Goal: Task Accomplishment & Management: Use online tool/utility

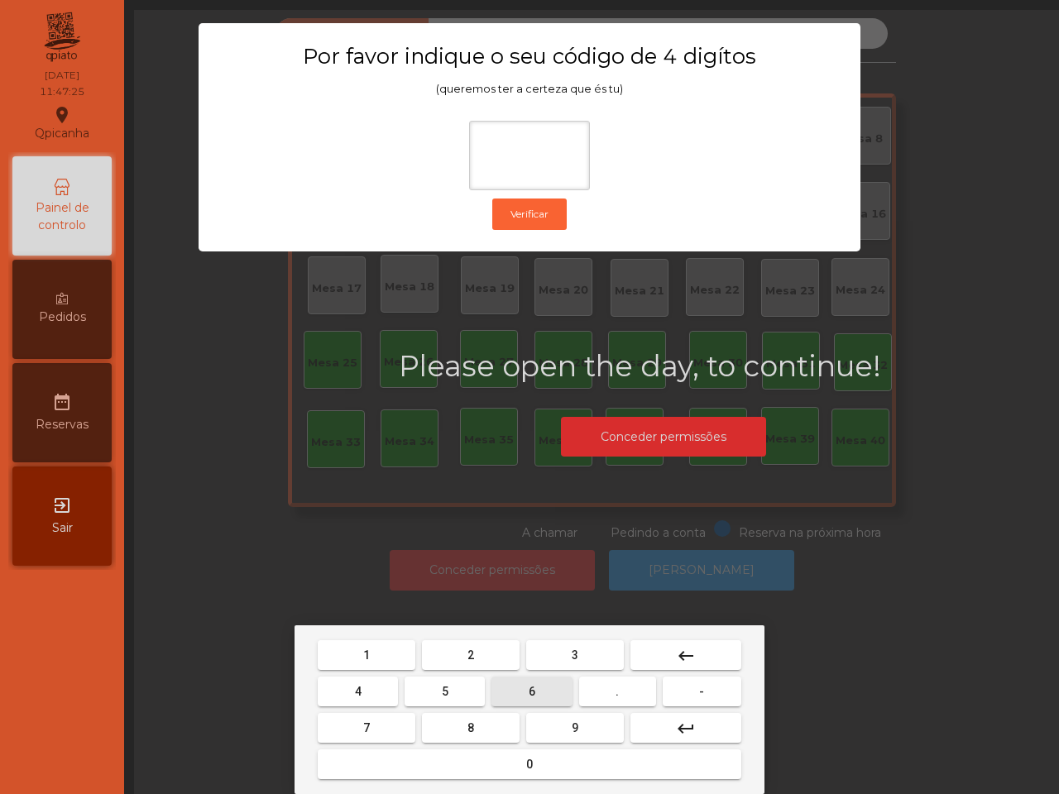
click at [538, 699] on button "6" at bounding box center [532, 692] width 80 height 30
drag, startPoint x: 444, startPoint y: 695, endPoint x: 441, endPoint y: 676, distance: 19.2
click at [444, 695] on span "5" at bounding box center [445, 691] width 7 height 13
click at [396, 659] on button "1" at bounding box center [367, 655] width 98 height 30
click at [455, 652] on button "2" at bounding box center [471, 655] width 98 height 30
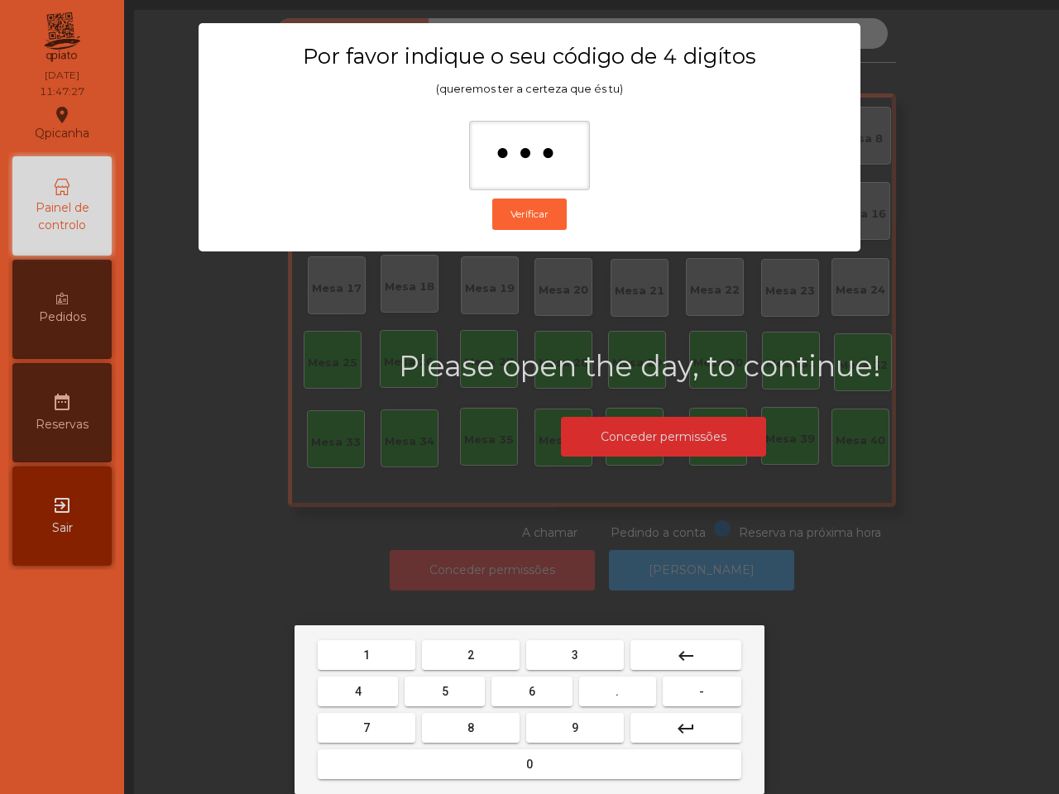
type input "****"
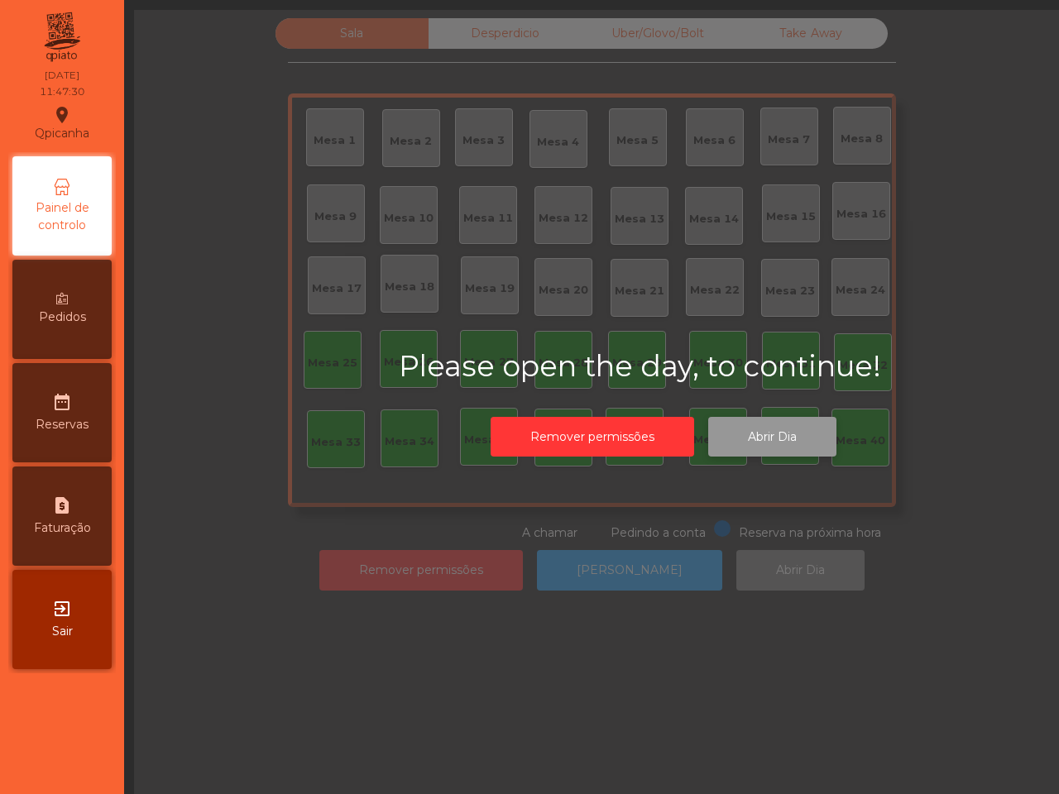
click at [780, 436] on button "Abrir Dia" at bounding box center [772, 437] width 128 height 41
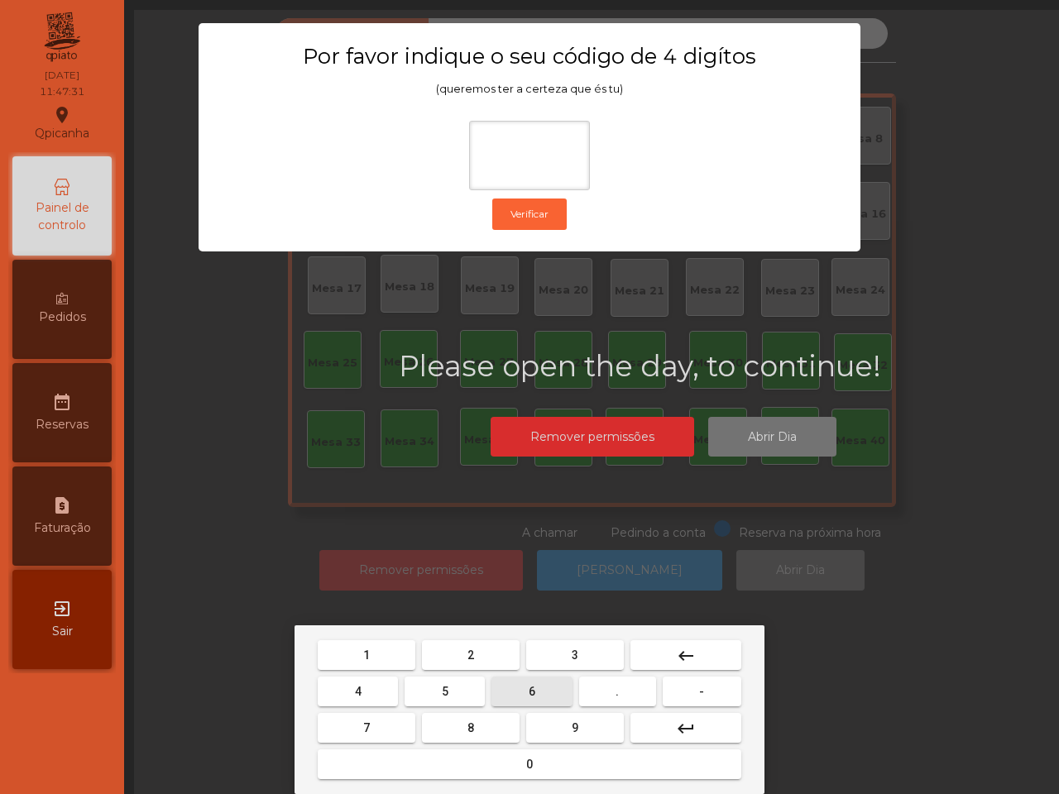
click at [534, 703] on button "6" at bounding box center [532, 692] width 80 height 30
click at [448, 692] on span "5" at bounding box center [445, 691] width 7 height 13
click at [375, 662] on button "1" at bounding box center [367, 655] width 98 height 30
click at [451, 666] on button "2" at bounding box center [471, 655] width 98 height 30
type input "****"
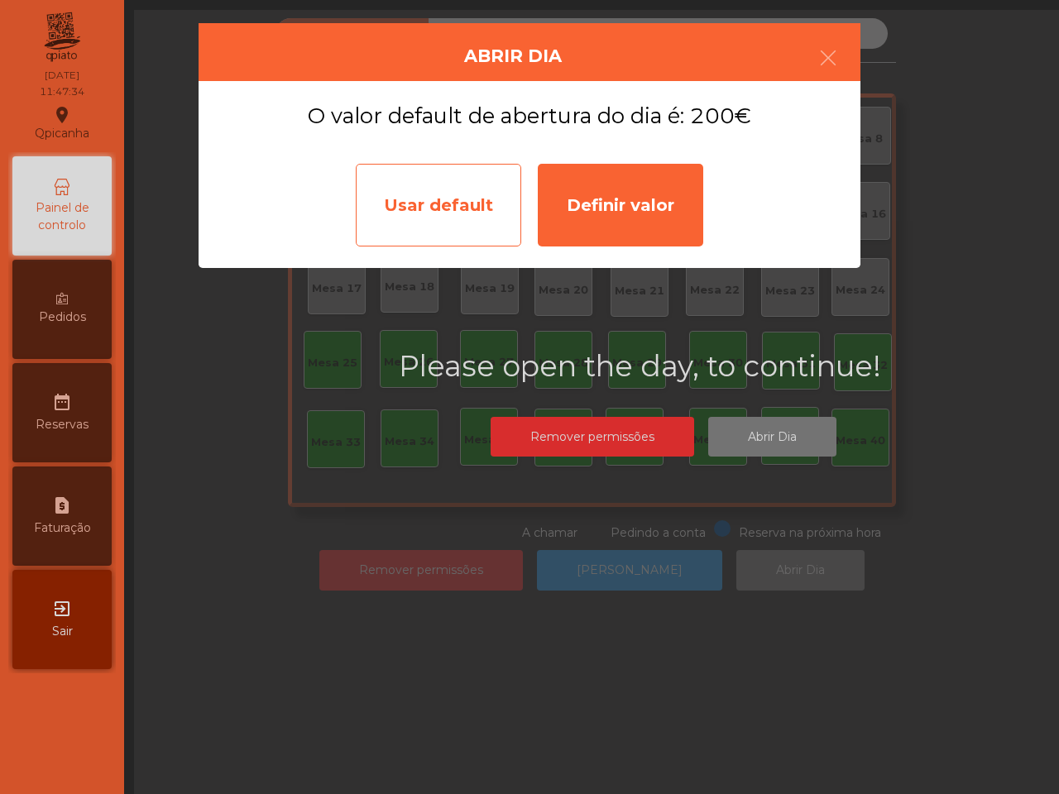
click at [401, 204] on div "Usar default" at bounding box center [438, 205] width 165 height 83
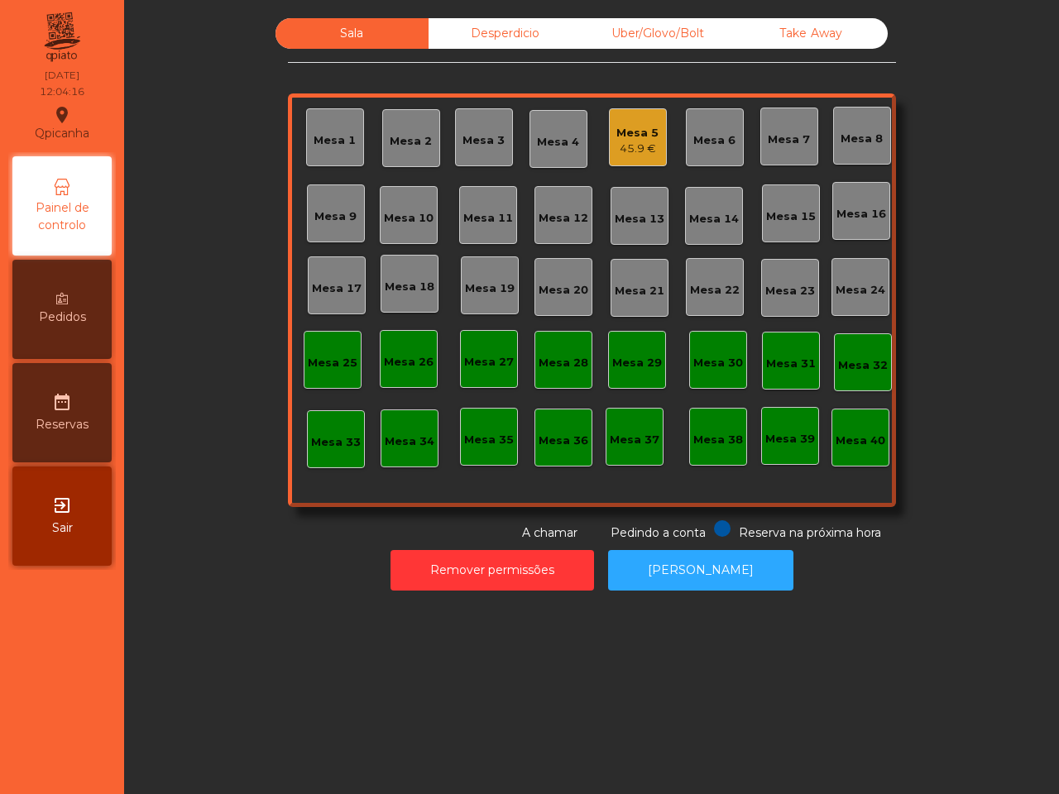
click at [621, 113] on div "Mesa 5 45.9 €" at bounding box center [638, 137] width 58 height 58
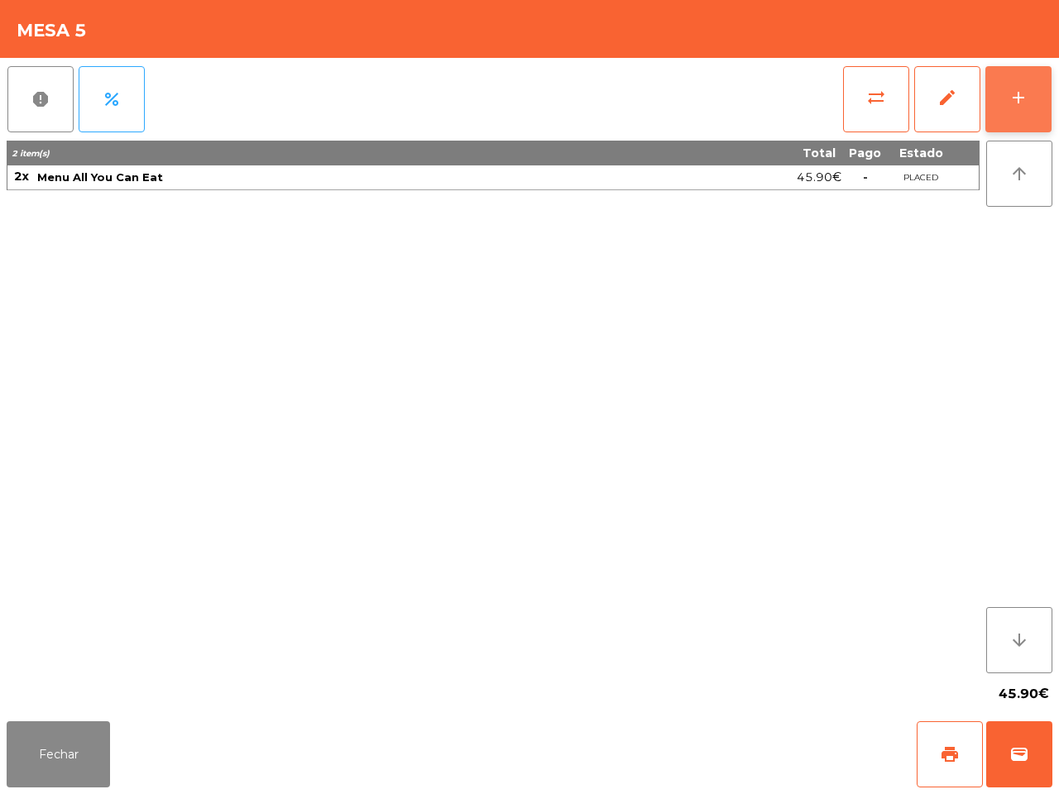
click at [1024, 113] on button "add" at bounding box center [1019, 99] width 66 height 66
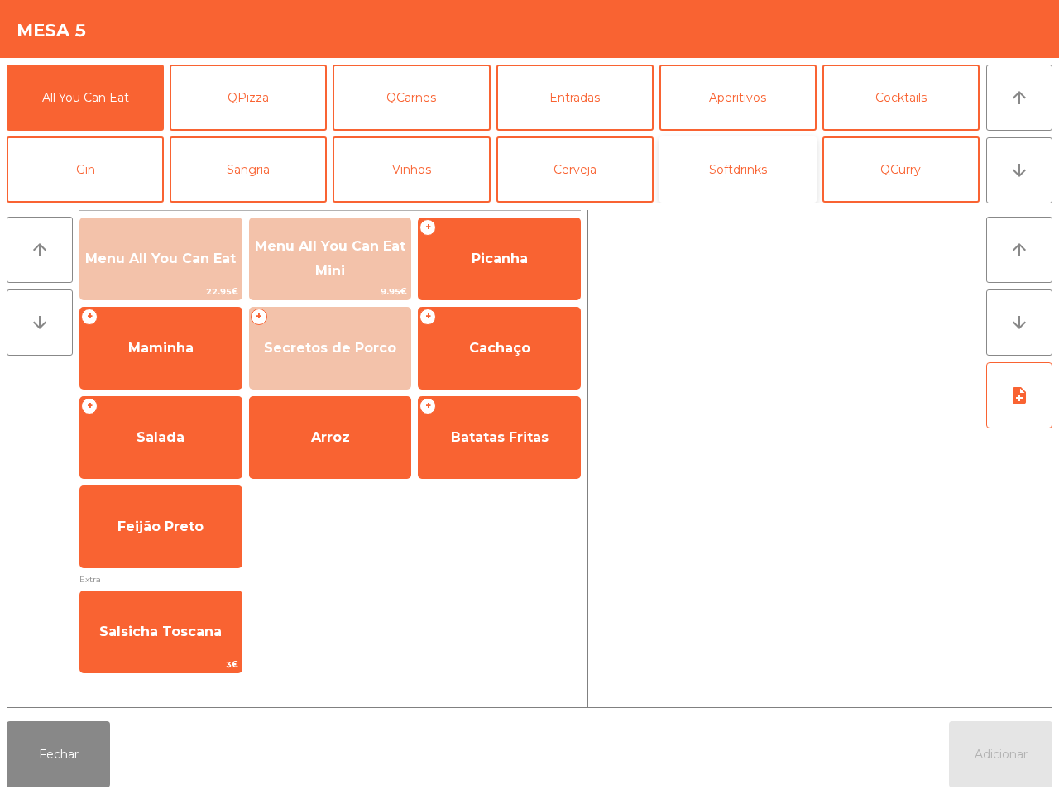
click at [741, 160] on button "Softdrinks" at bounding box center [738, 170] width 157 height 66
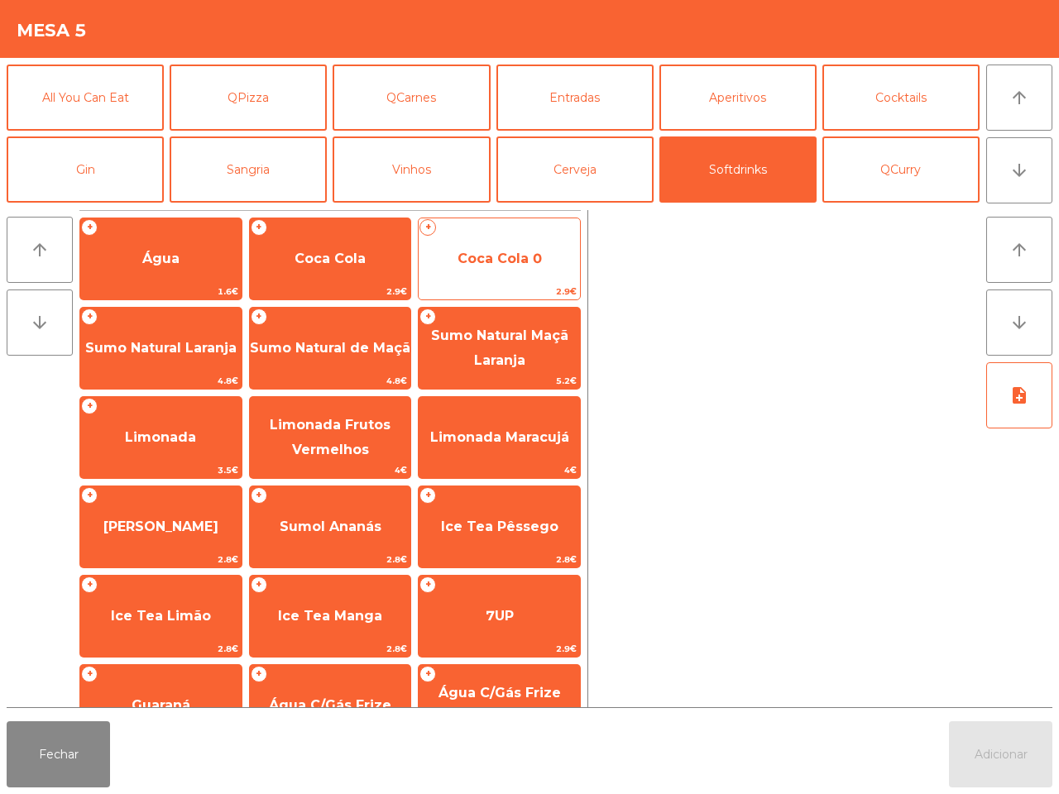
click at [491, 257] on span "Coca Cola 0" at bounding box center [500, 259] width 84 height 16
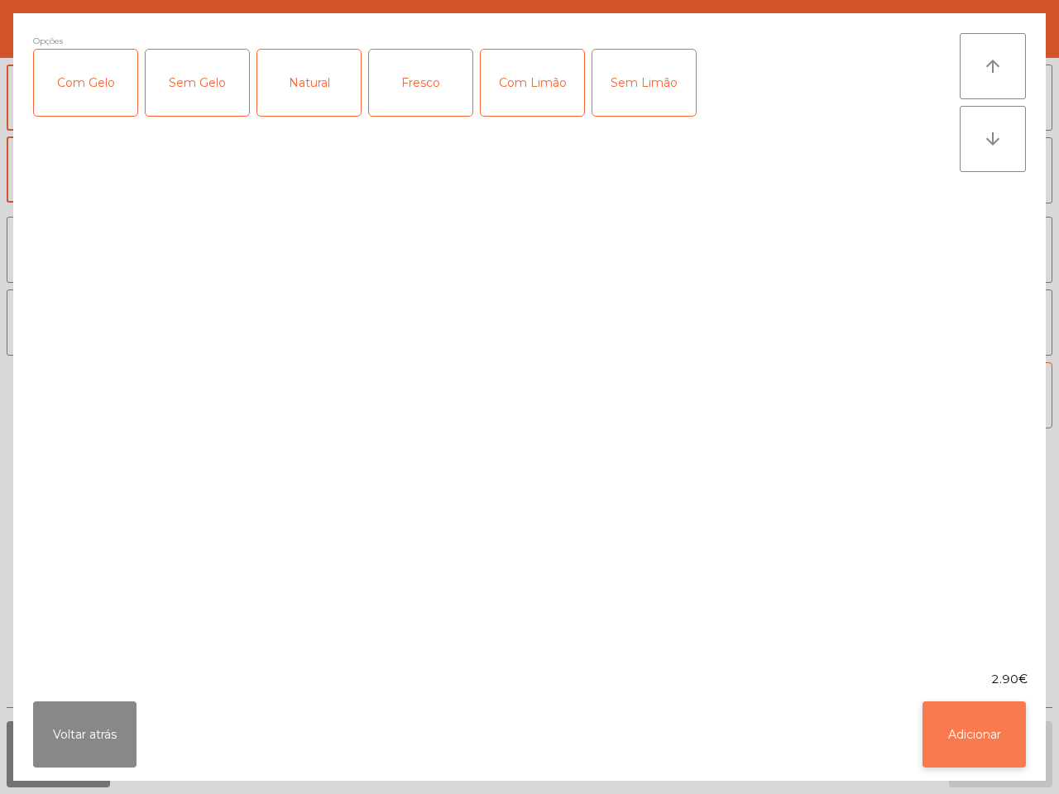
click at [989, 758] on button "Adicionar" at bounding box center [974, 735] width 103 height 66
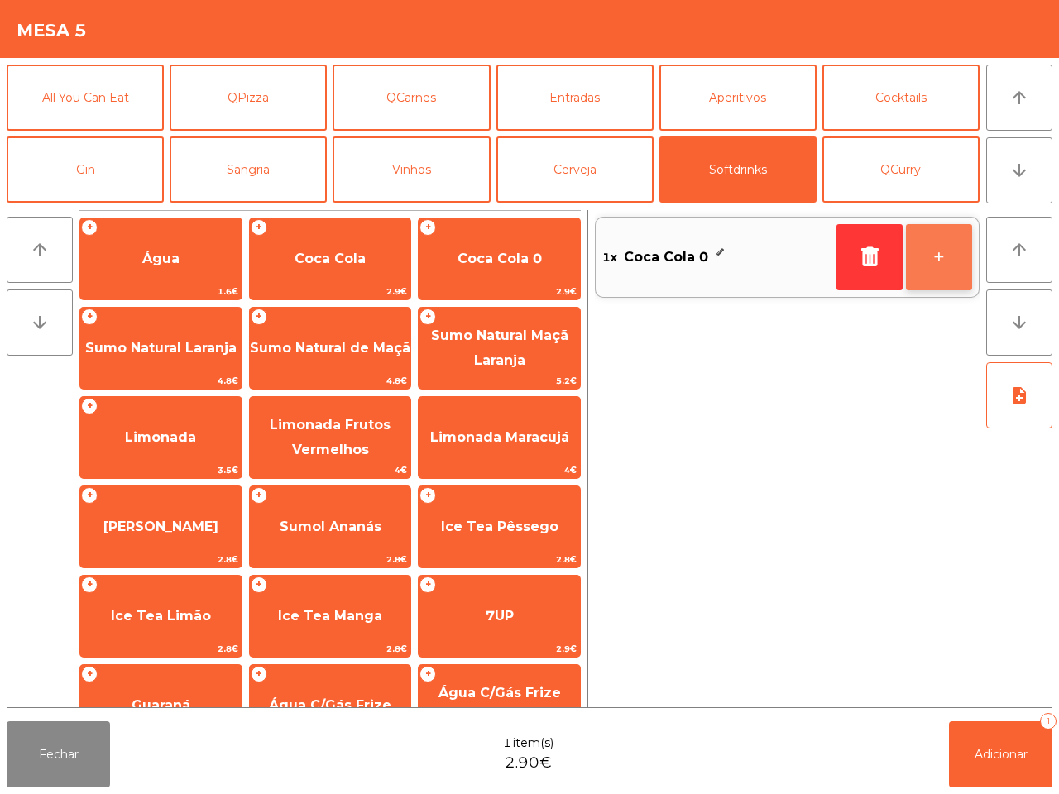
click at [942, 249] on button "+" at bounding box center [939, 257] width 66 height 66
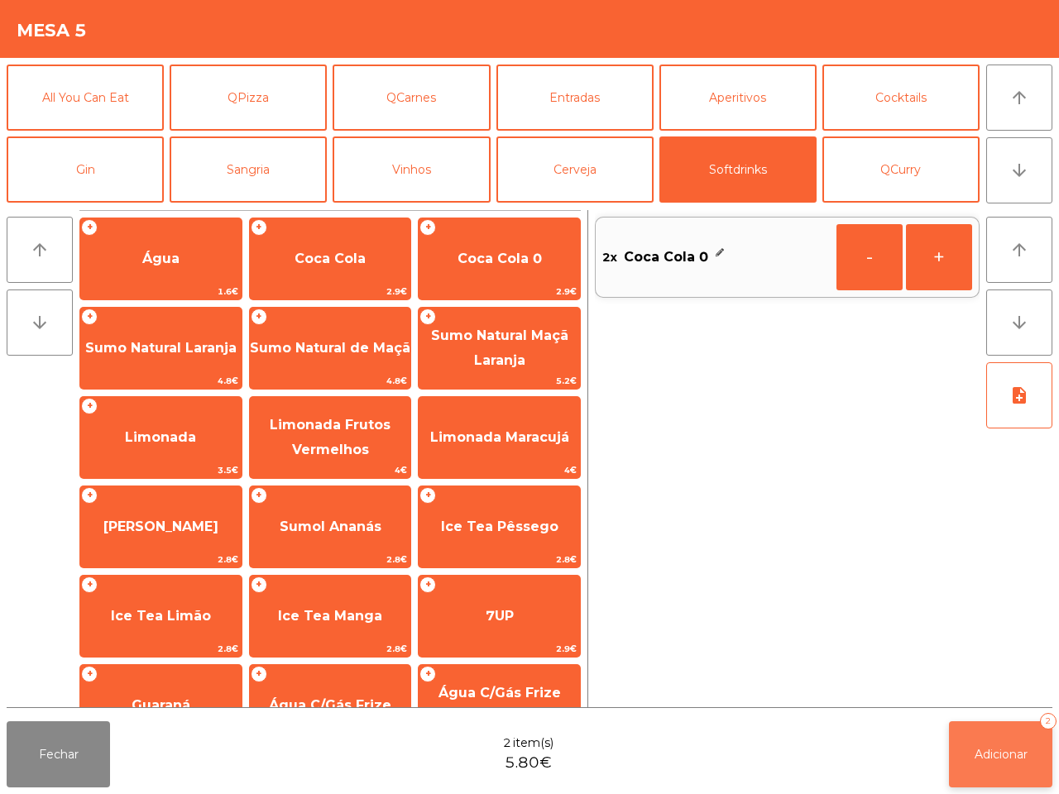
click at [1006, 763] on button "Adicionar 2" at bounding box center [1000, 755] width 103 height 66
